Goal: Obtain resource: Obtain resource

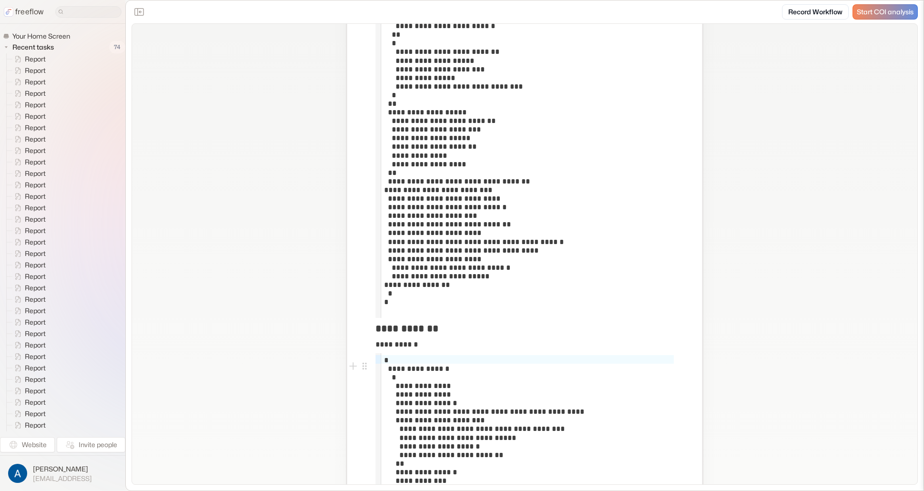
scroll to position [2430, 0]
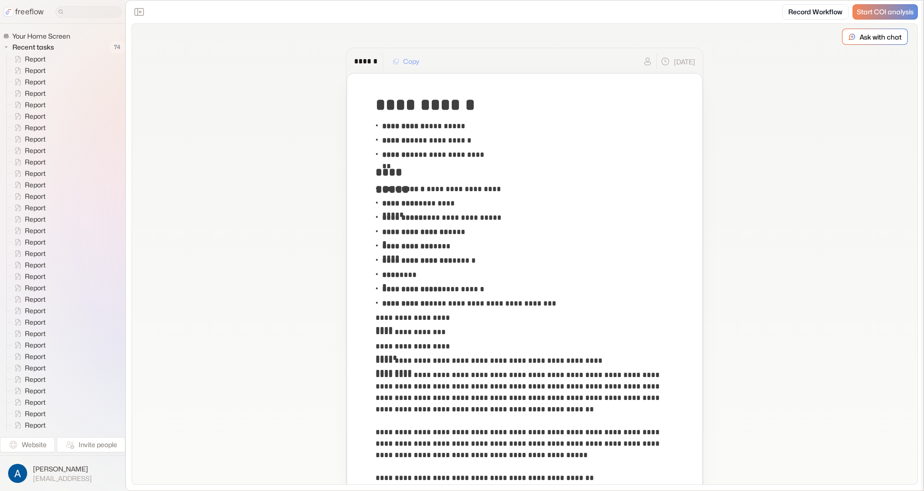
drag, startPoint x: 189, startPoint y: 94, endPoint x: 165, endPoint y: 30, distance: 68.6
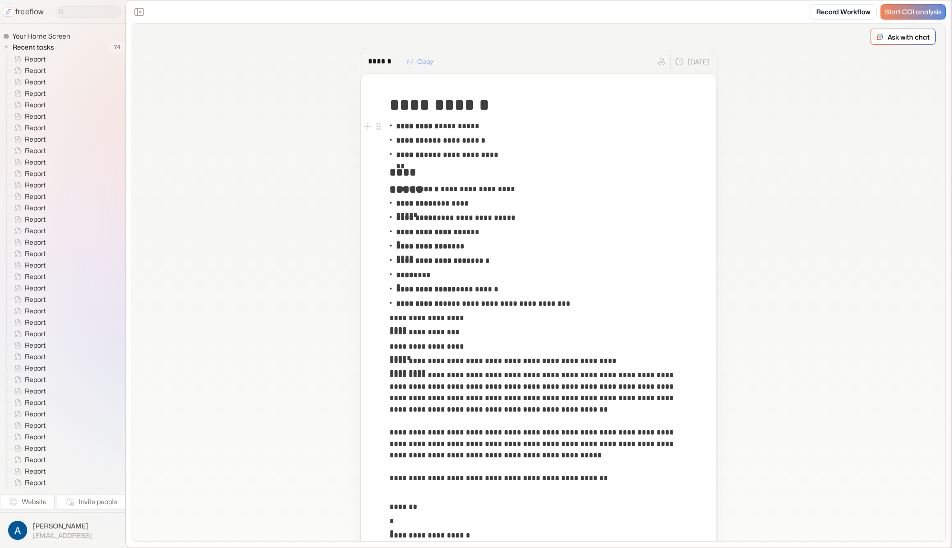
click at [467, 122] on p "**********" at bounding box center [437, 126] width 83 height 11
copy p "********"
